Goal: Navigation & Orientation: Find specific page/section

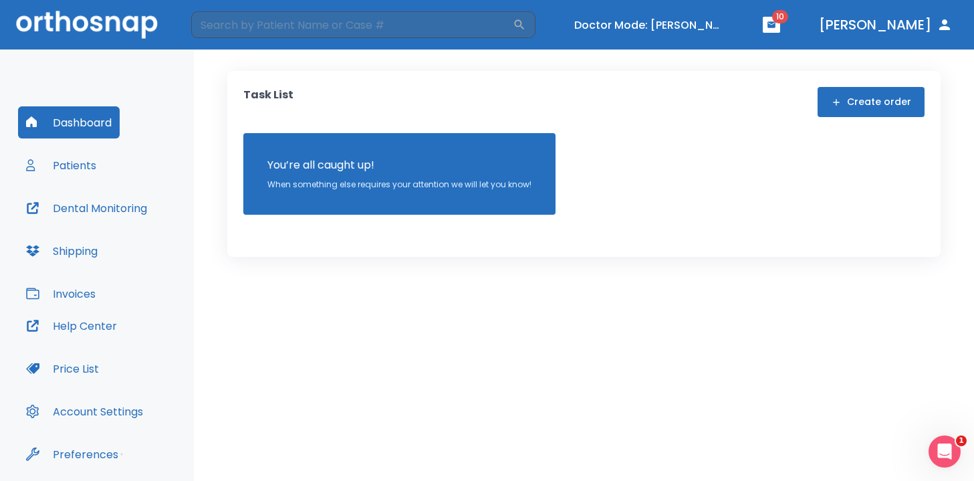
click at [58, 149] on button "Patients" at bounding box center [61, 165] width 86 height 32
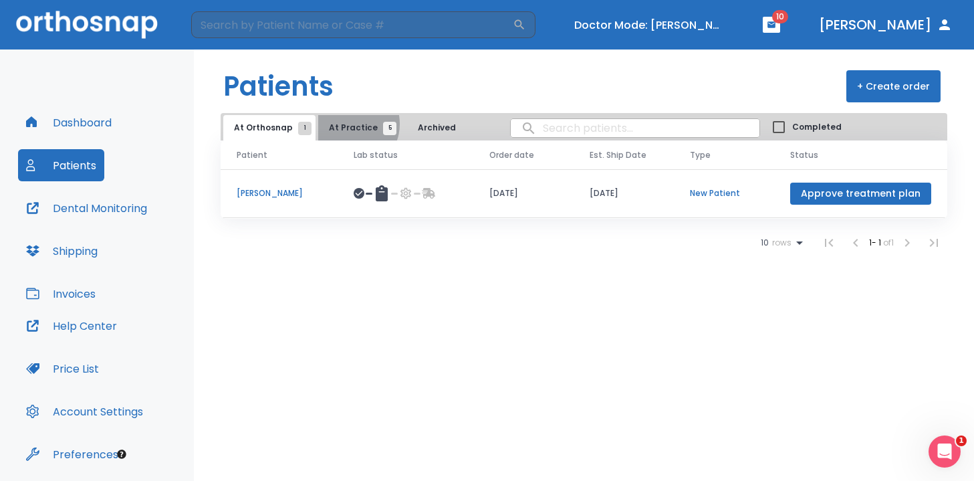
click at [344, 124] on span "At Practice 5" at bounding box center [359, 128] width 61 height 12
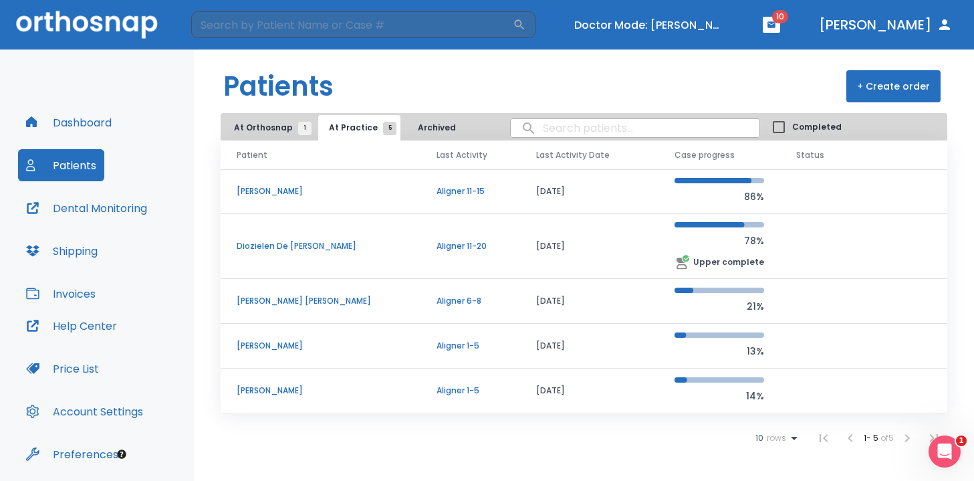
click at [268, 125] on span "At Orthosnap 1" at bounding box center [269, 128] width 71 height 12
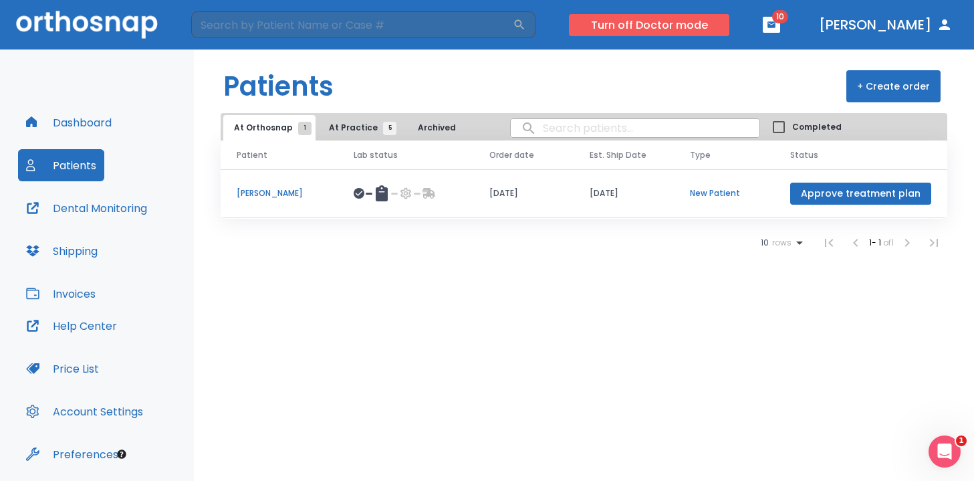
click at [730, 29] on button "Turn off Doctor mode" at bounding box center [649, 25] width 161 height 22
